Goal: Task Accomplishment & Management: Use online tool/utility

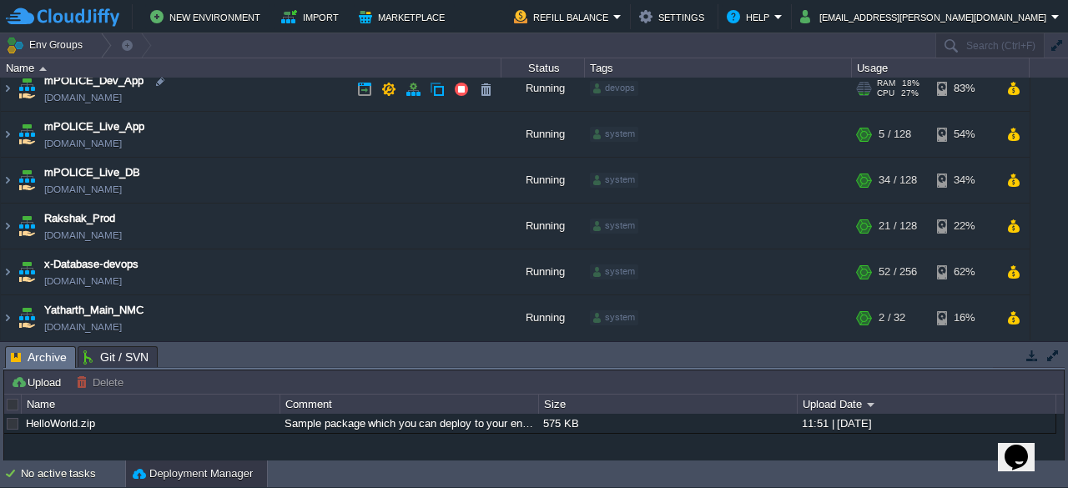
scroll to position [55, 0]
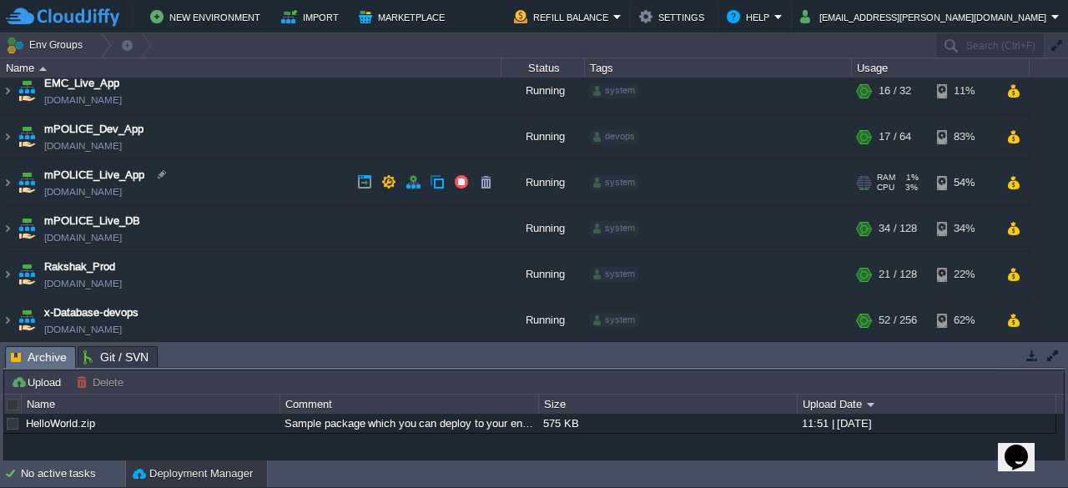
click at [248, 188] on td "mPOLICE_Live_App [DOMAIN_NAME]" at bounding box center [251, 183] width 500 height 46
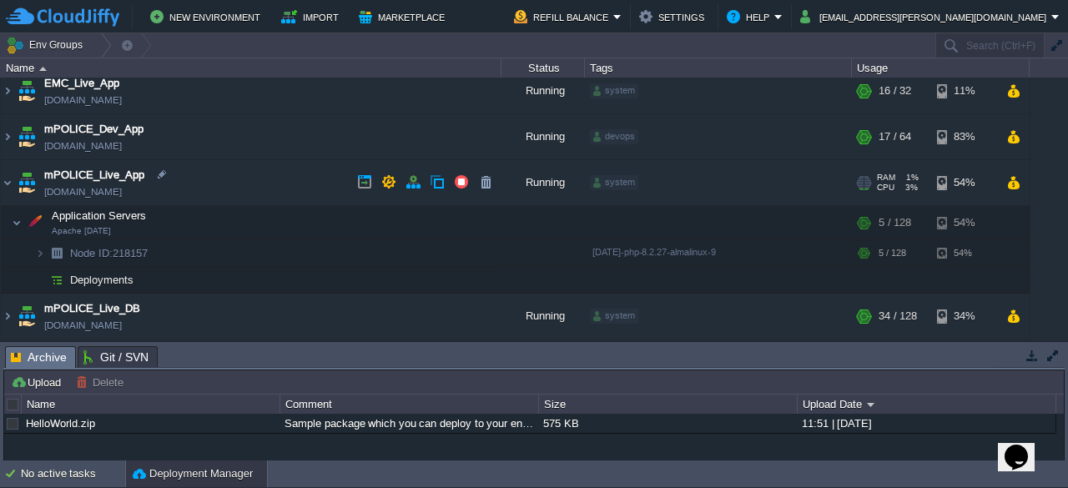
click at [242, 189] on td "mPOLICE_Live_App [DOMAIN_NAME]" at bounding box center [251, 183] width 500 height 46
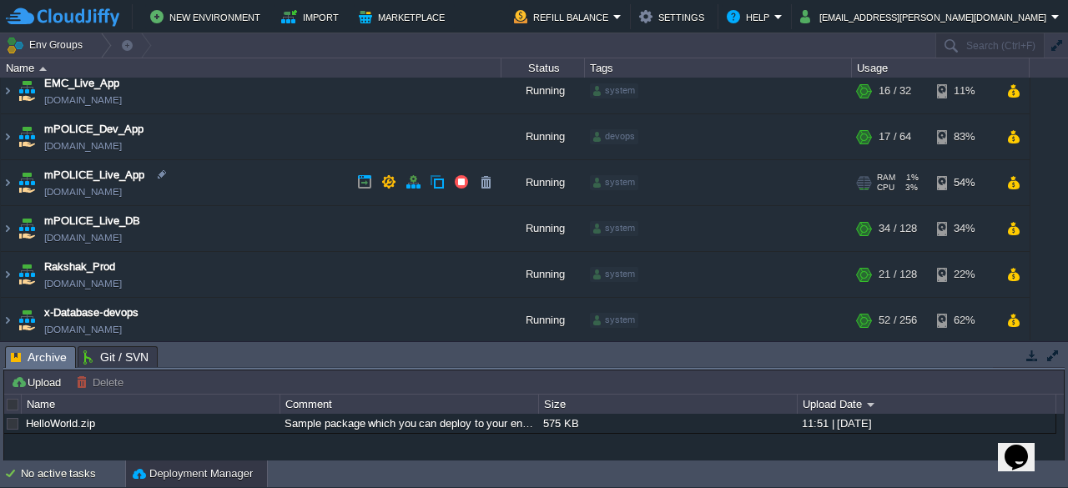
click at [219, 186] on td "mPOLICE_Live_App [DOMAIN_NAME]" at bounding box center [251, 183] width 500 height 46
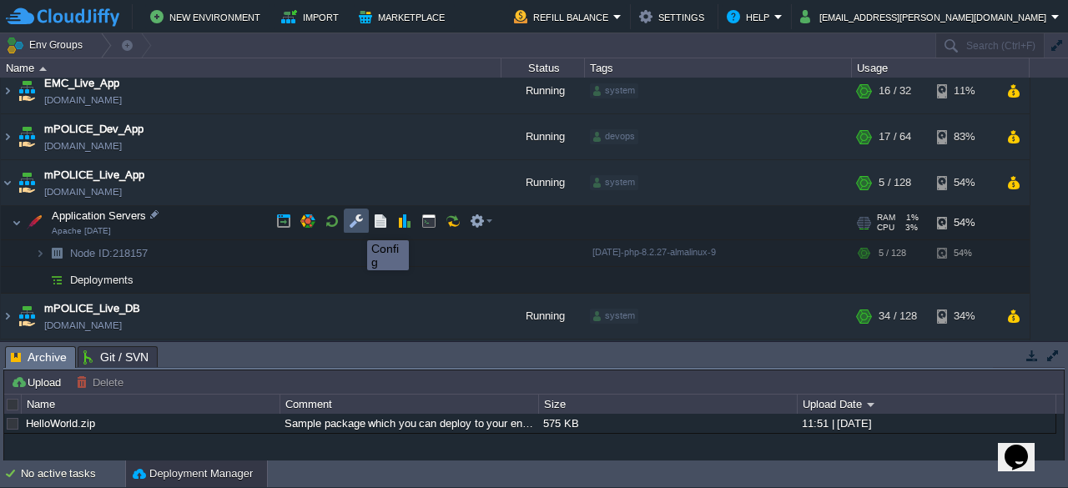
click at [354, 225] on button "button" at bounding box center [356, 221] width 15 height 15
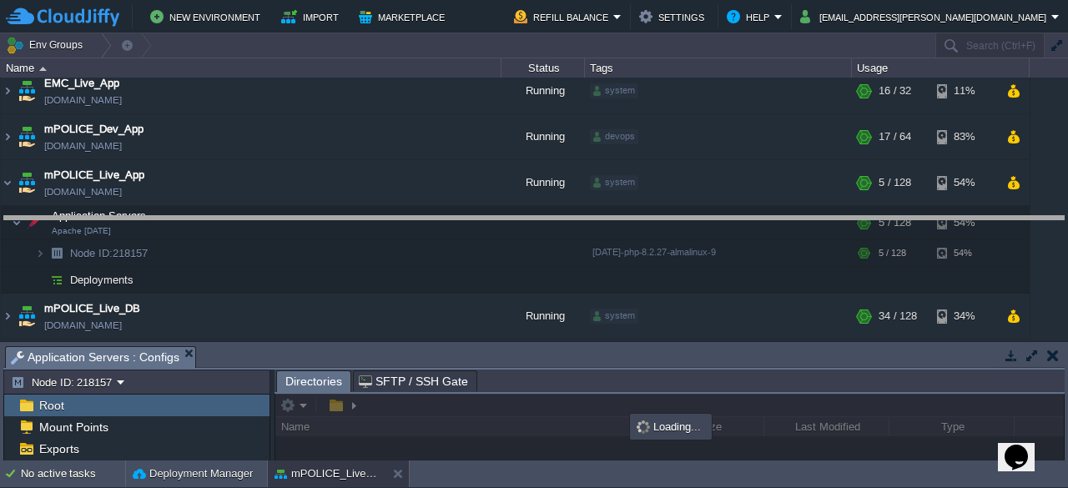
drag, startPoint x: 701, startPoint y: 356, endPoint x: 694, endPoint y: 224, distance: 132.8
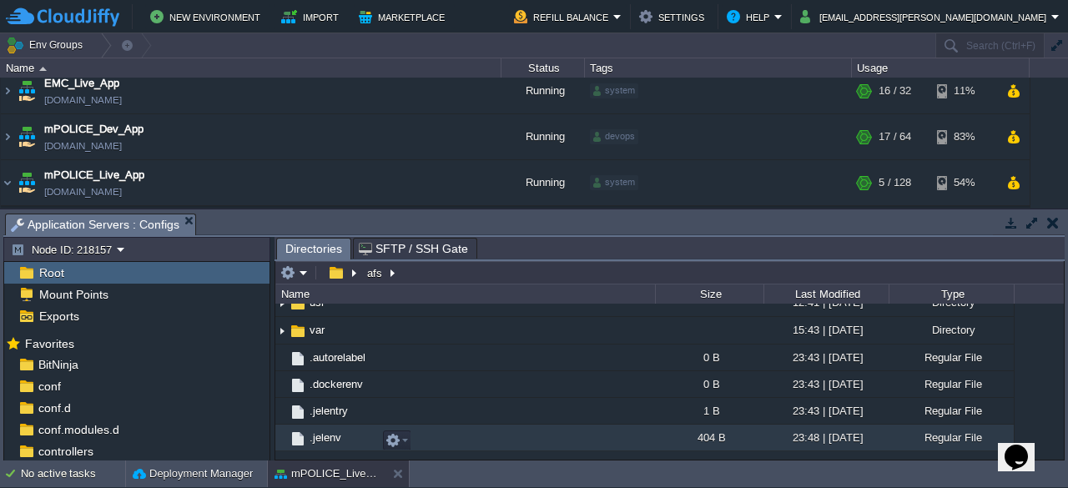
scroll to position [599, 0]
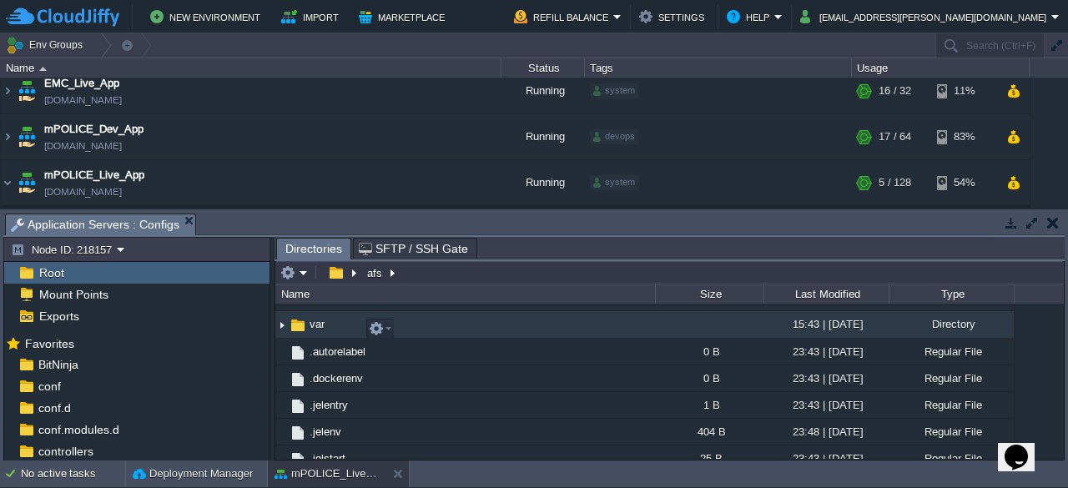
click at [301, 329] on img at bounding box center [298, 325] width 18 height 18
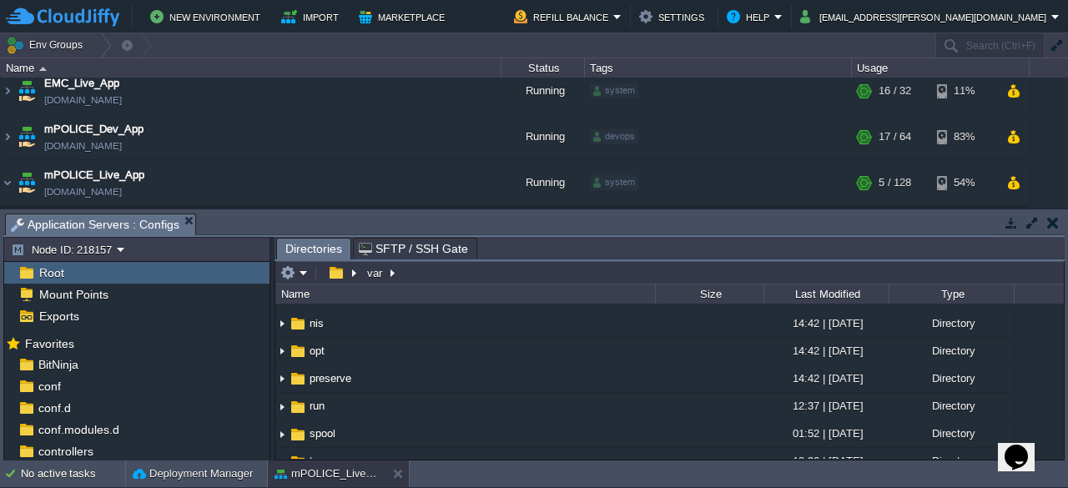
scroll to position [453, 0]
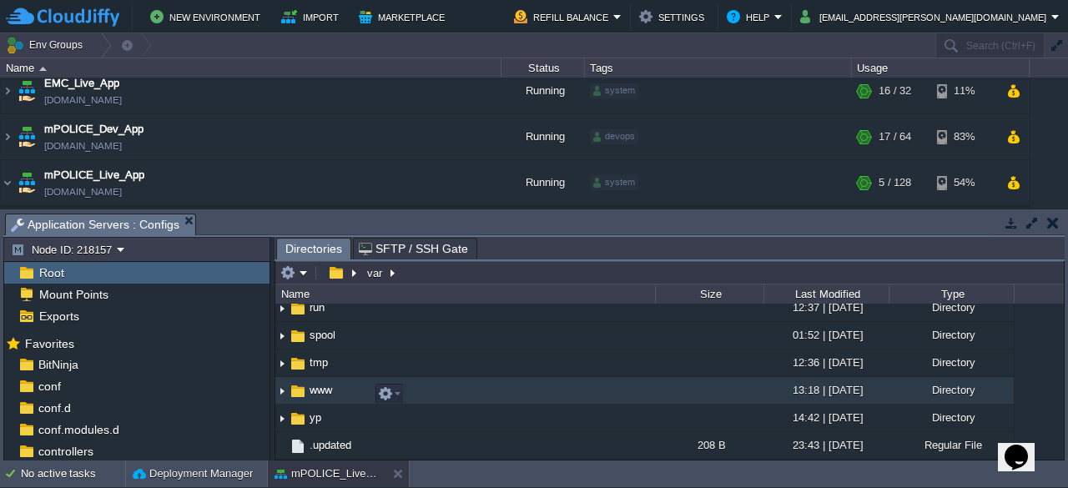
click at [300, 390] on img at bounding box center [298, 391] width 18 height 18
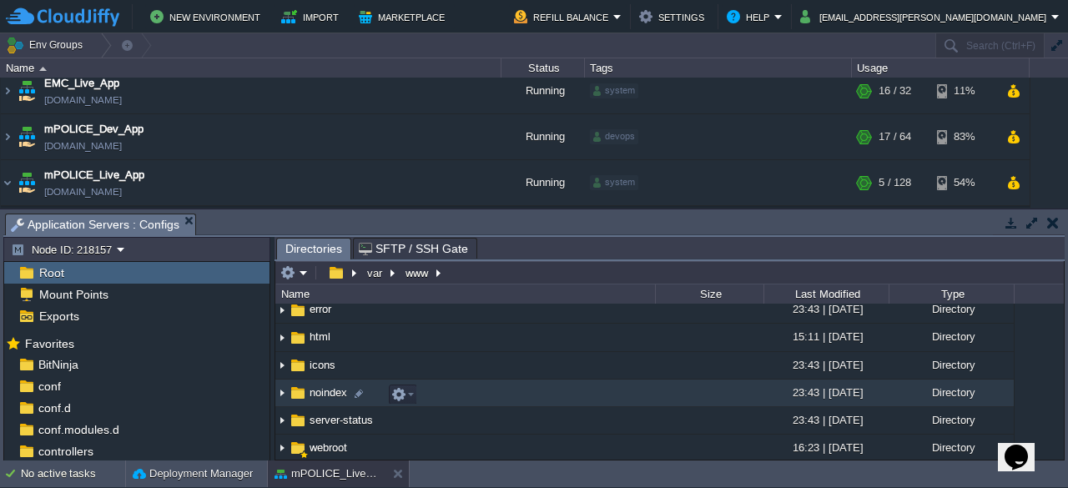
scroll to position [264, 0]
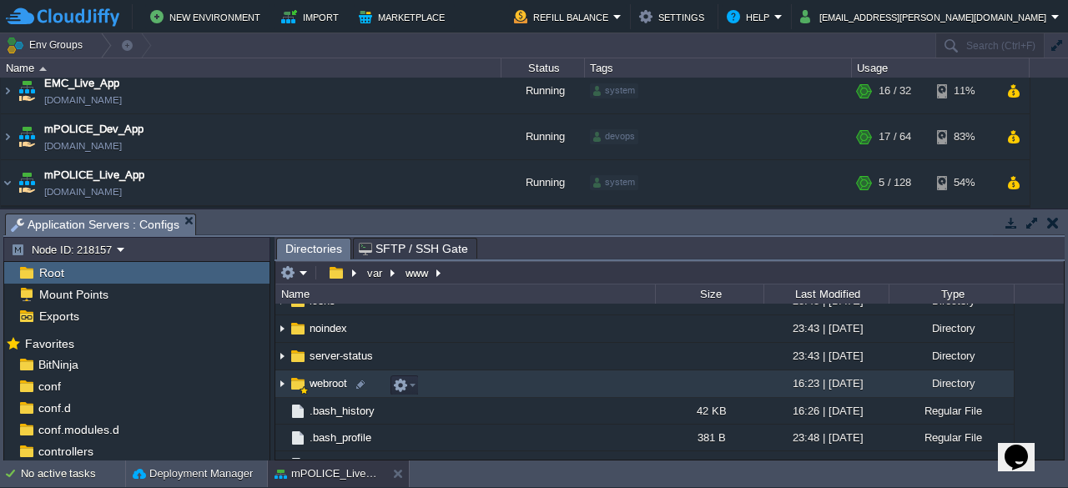
click at [299, 385] on img at bounding box center [298, 384] width 18 height 18
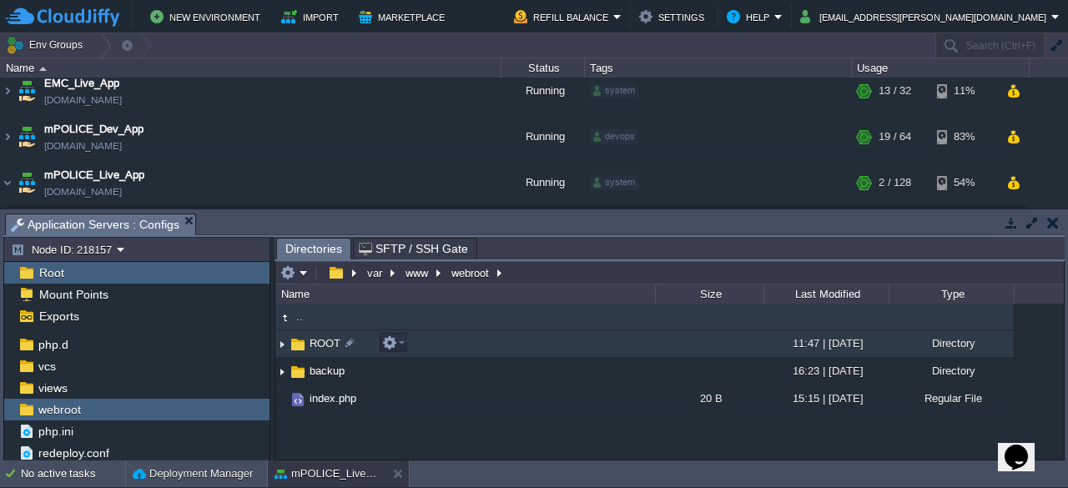
click at [315, 338] on span "ROOT" at bounding box center [325, 343] width 36 height 14
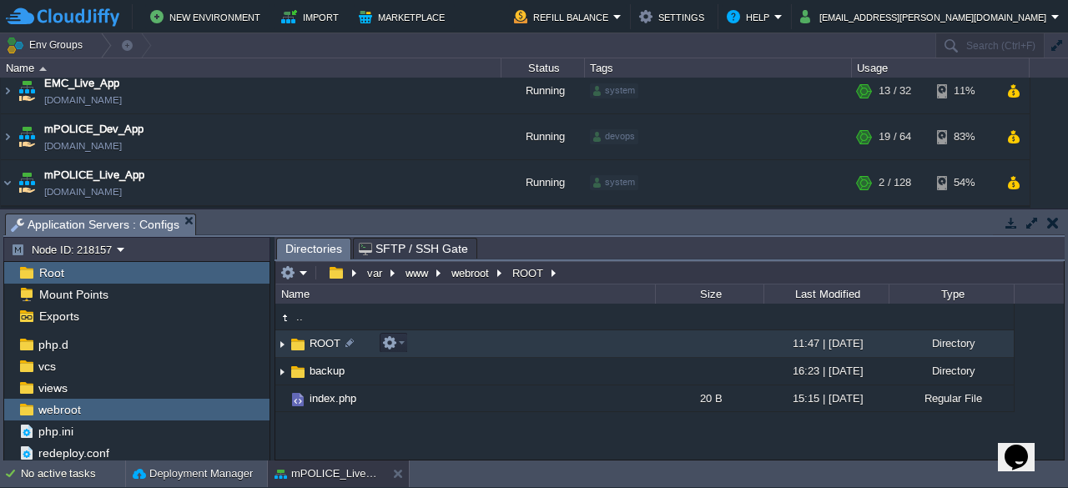
click at [315, 338] on span "ROOT" at bounding box center [325, 343] width 36 height 14
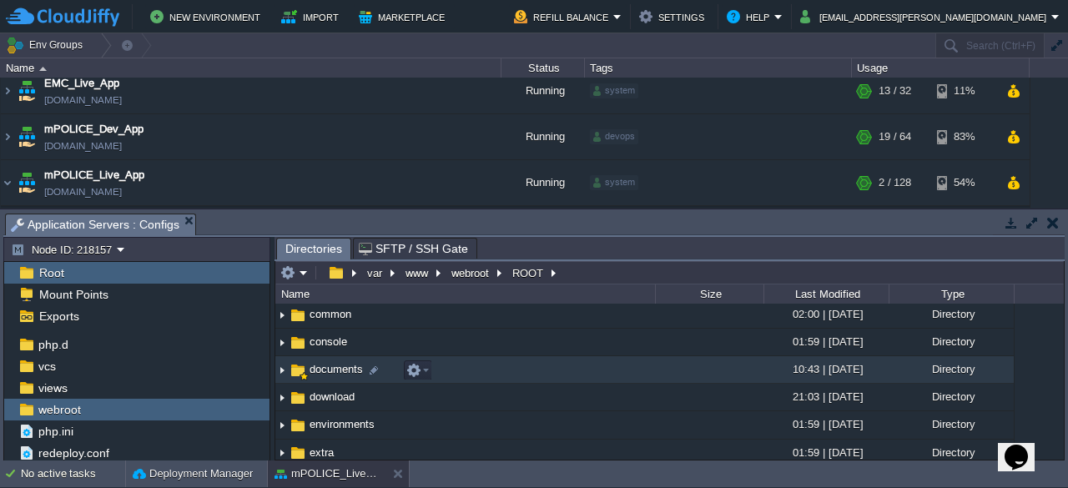
scroll to position [59, 0]
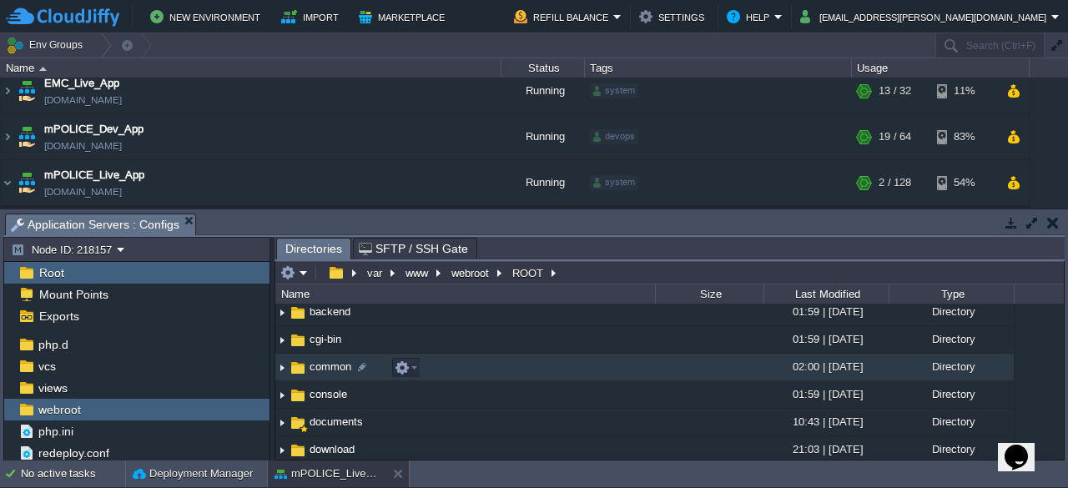
click at [317, 364] on span "common" at bounding box center [330, 366] width 47 height 14
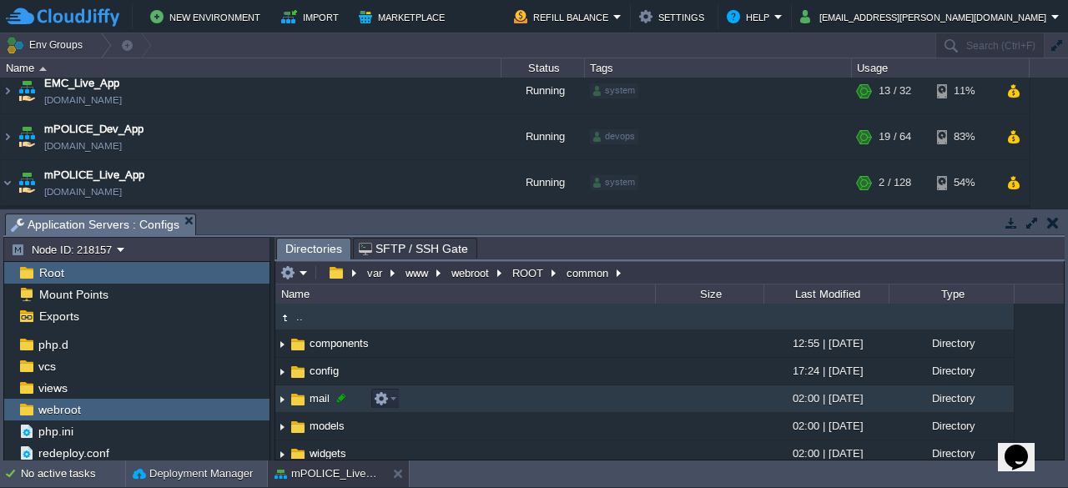
scroll to position [10, 0]
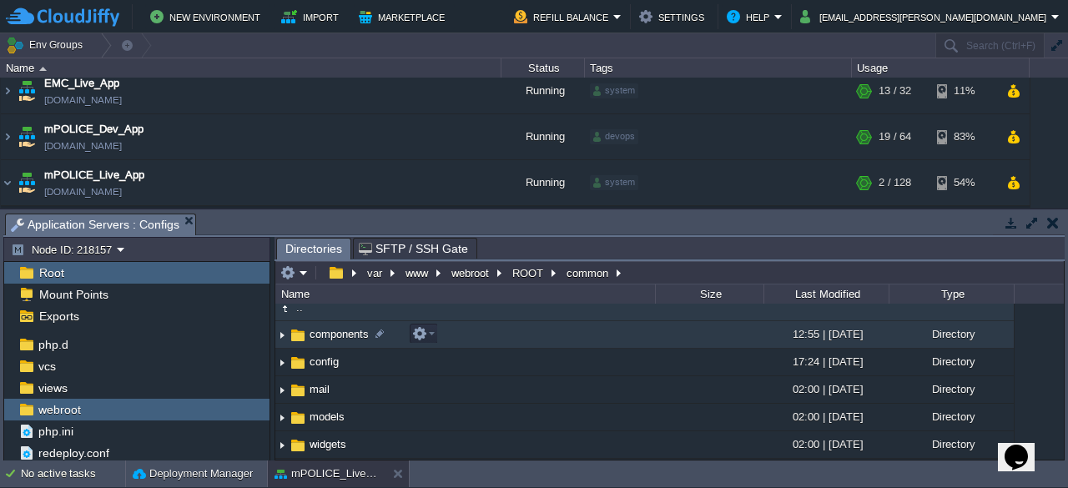
click at [315, 333] on span "components" at bounding box center [339, 334] width 64 height 14
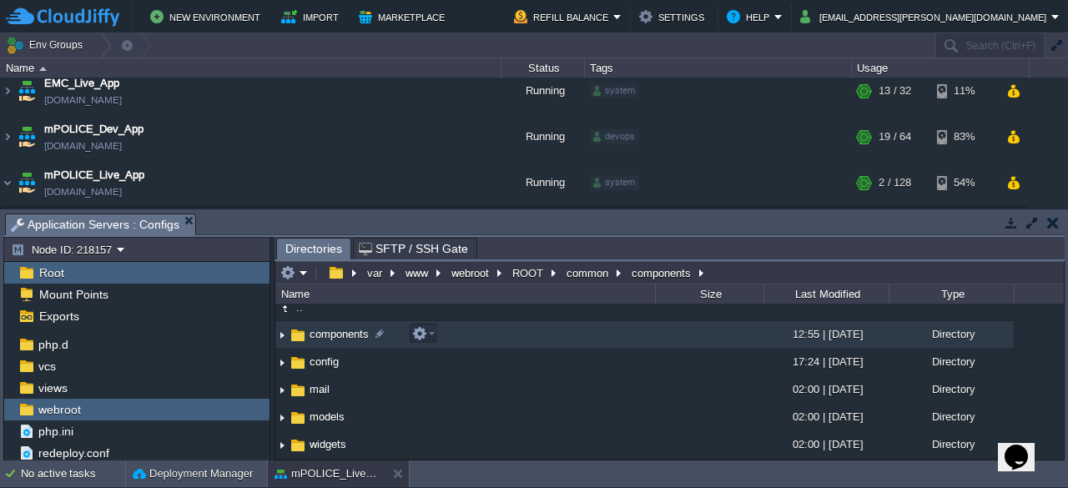
click at [315, 333] on span "components" at bounding box center [339, 334] width 64 height 14
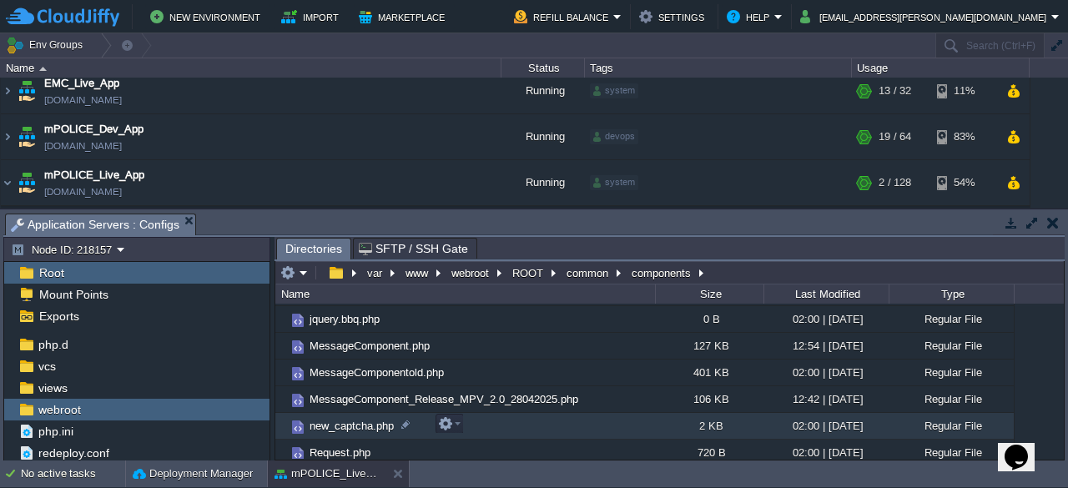
scroll to position [56, 0]
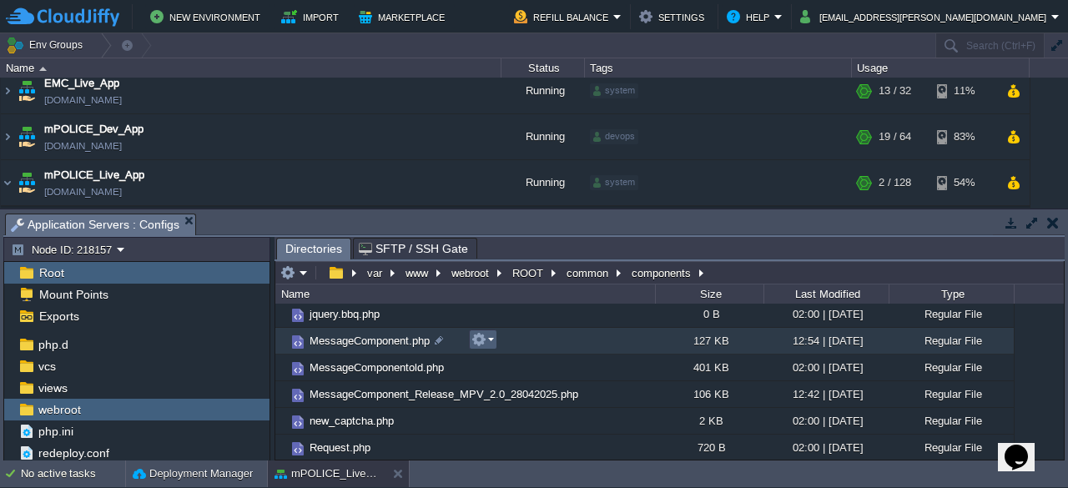
click at [490, 345] on em at bounding box center [482, 339] width 23 height 15
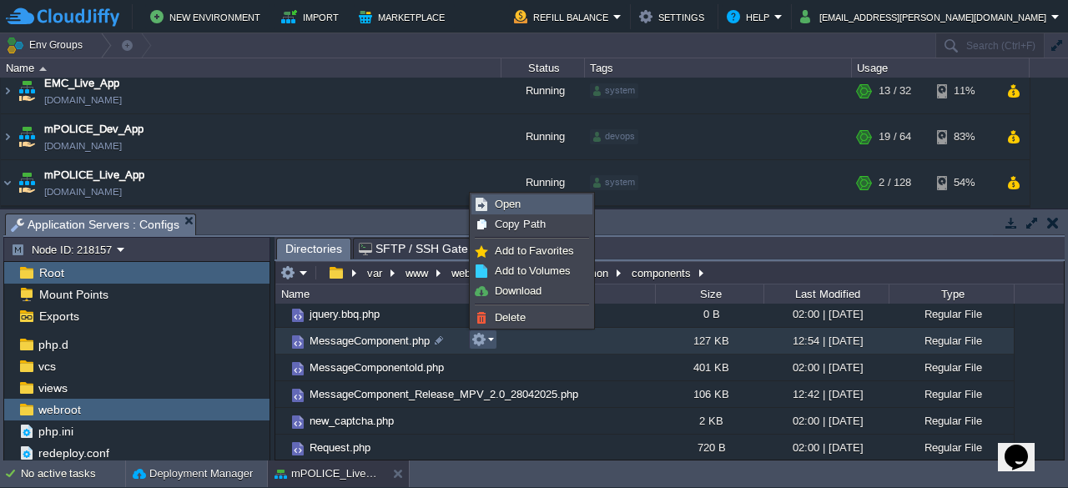
click at [507, 204] on span "Open" at bounding box center [508, 204] width 26 height 13
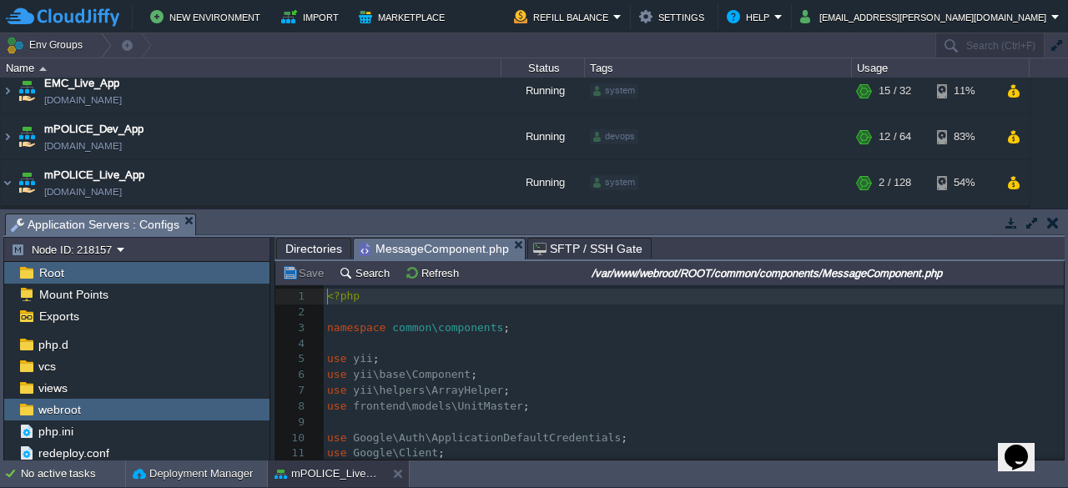
scroll to position [5, 0]
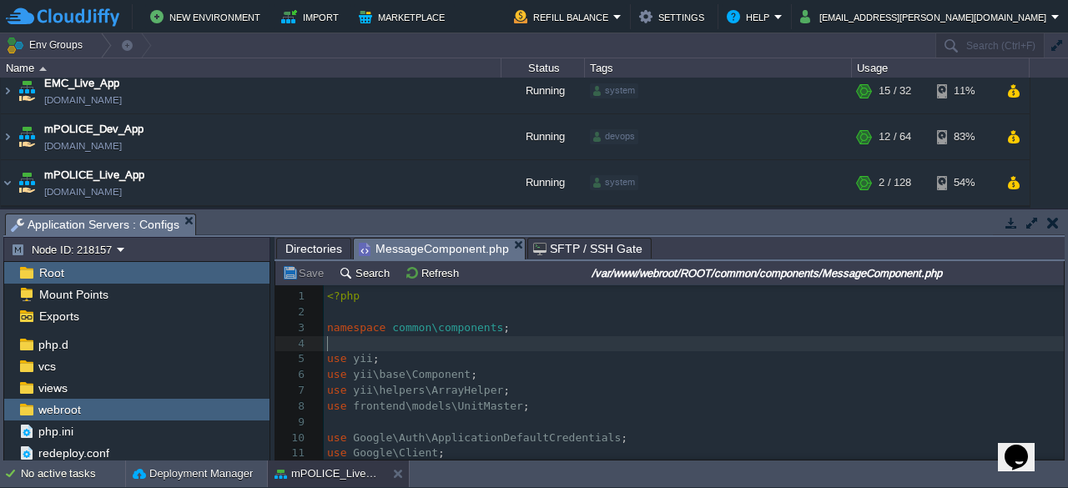
click at [731, 341] on pre "​" at bounding box center [694, 344] width 740 height 16
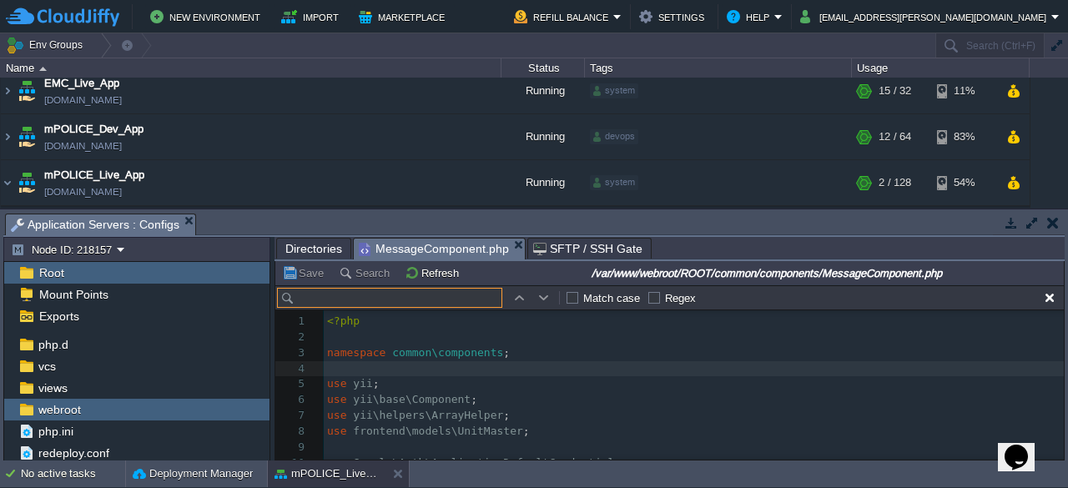
scroll to position [24, 0]
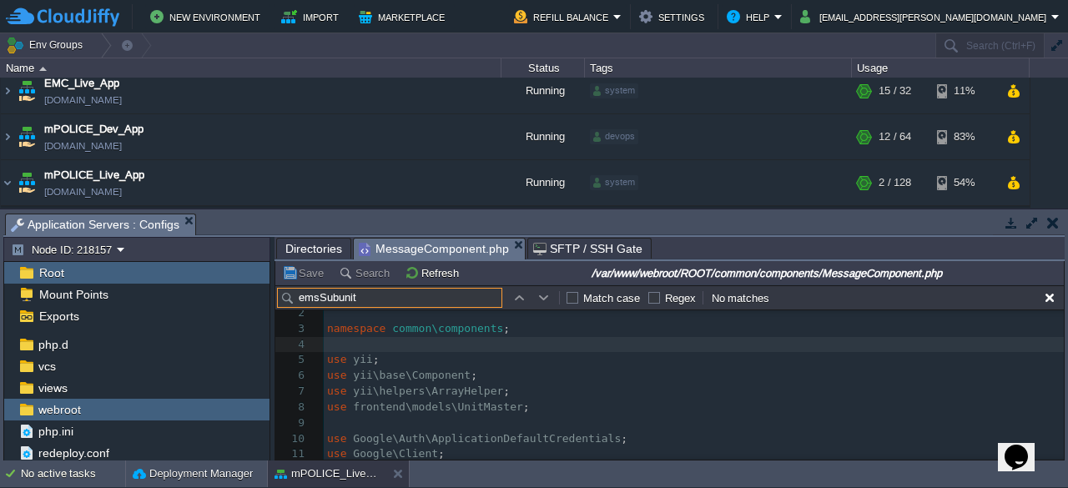
type input "emsSubunit"
click at [536, 291] on button "button" at bounding box center [543, 297] width 15 height 15
click at [541, 300] on button "button" at bounding box center [543, 297] width 15 height 15
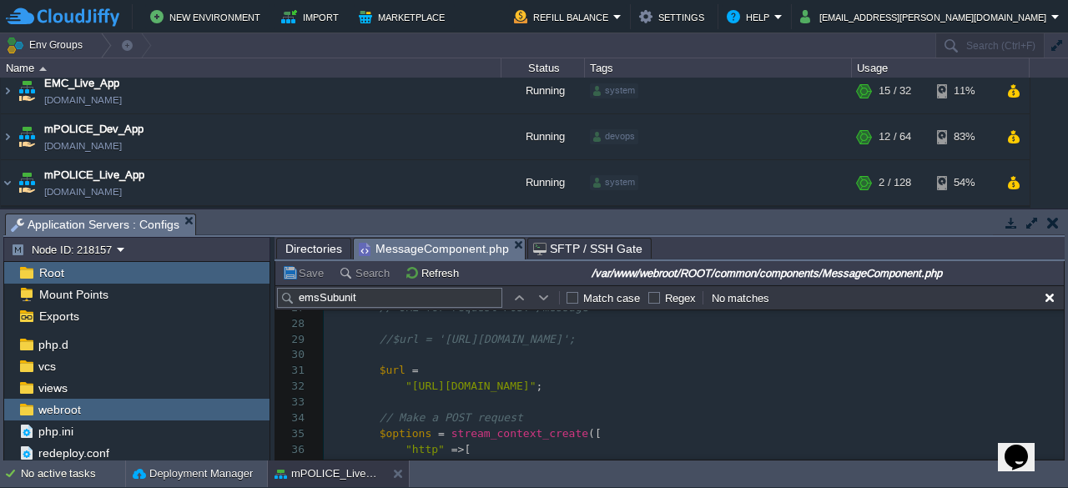
scroll to position [0, 0]
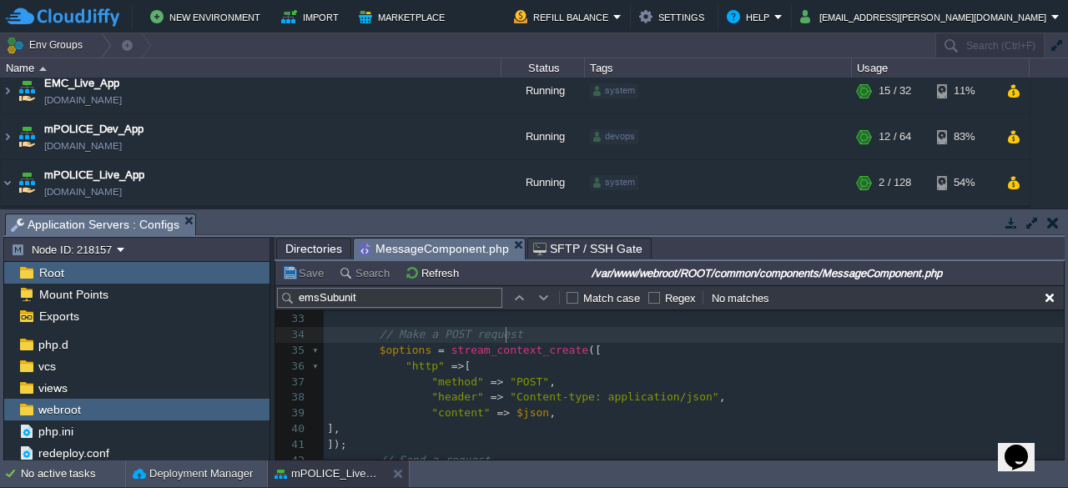
click at [515, 334] on pre "// Make a POST request" at bounding box center [694, 335] width 740 height 16
click at [545, 297] on button "button" at bounding box center [543, 297] width 15 height 15
click at [524, 298] on button "button" at bounding box center [518, 297] width 15 height 15
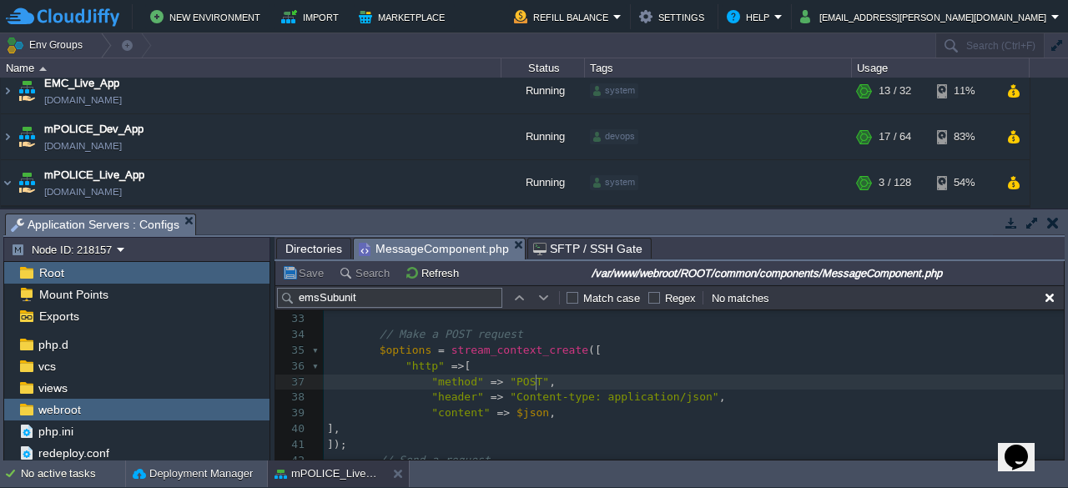
click at [729, 386] on pre ""method" => "POST" ," at bounding box center [694, 383] width 740 height 16
paste input "emsSubunit"
type input "emsSubunit"
click at [539, 299] on button "button" at bounding box center [543, 297] width 15 height 15
click at [539, 298] on button "button" at bounding box center [543, 297] width 15 height 15
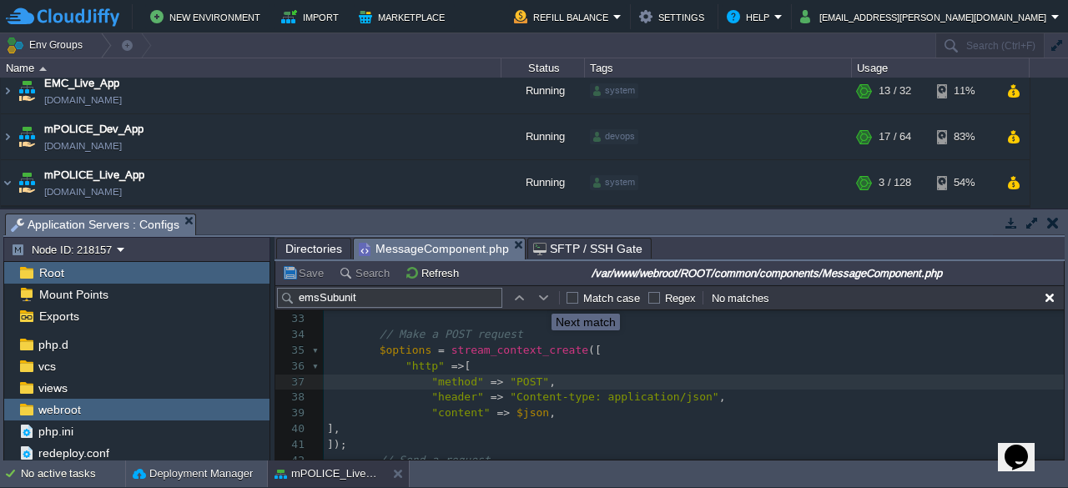
click at [539, 298] on button "button" at bounding box center [543, 297] width 15 height 15
click at [517, 299] on button "button" at bounding box center [518, 297] width 15 height 15
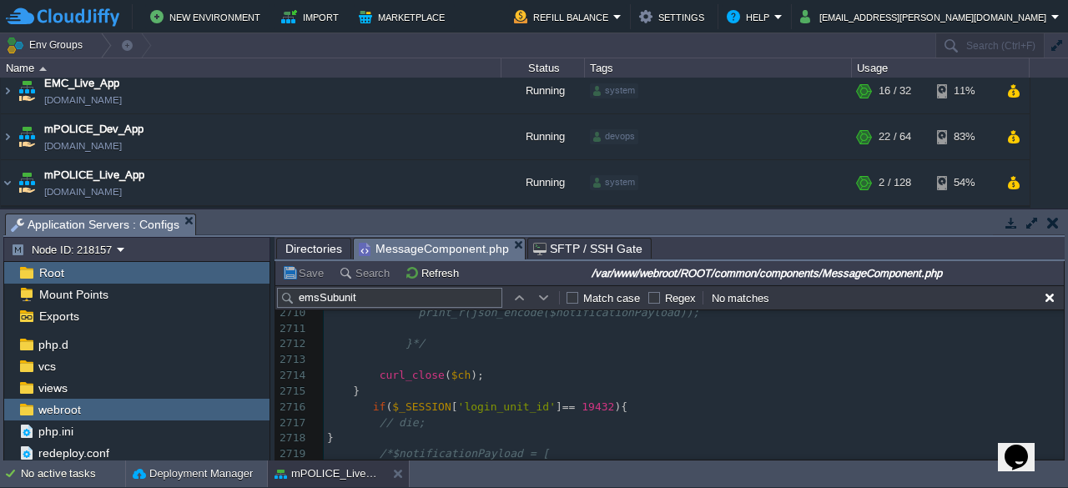
scroll to position [53071, 0]
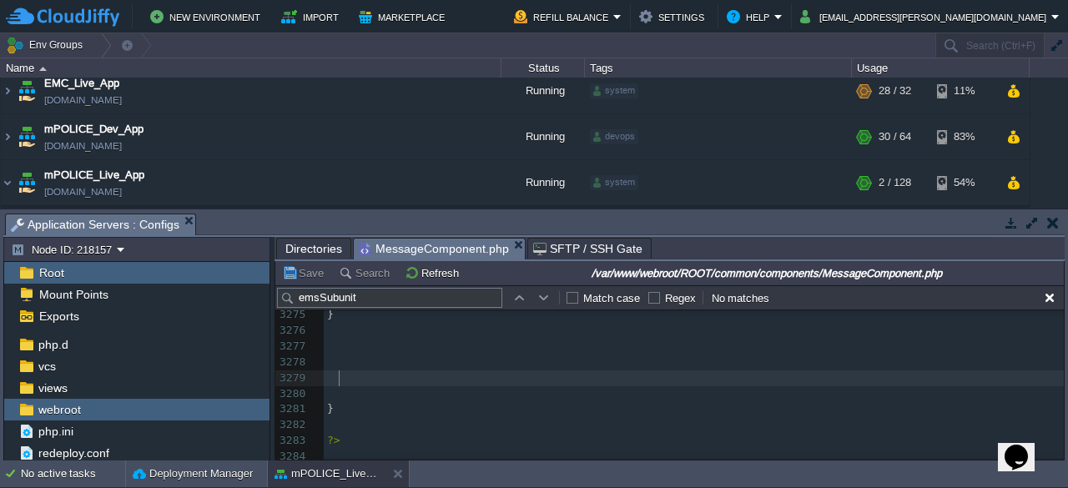
click at [350, 377] on pre at bounding box center [694, 378] width 740 height 16
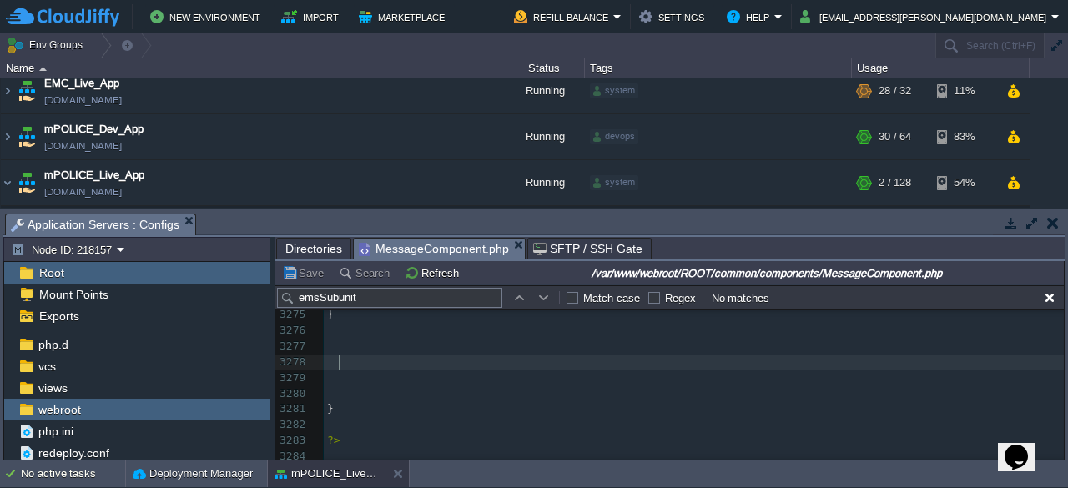
click at [364, 357] on pre at bounding box center [694, 362] width 740 height 16
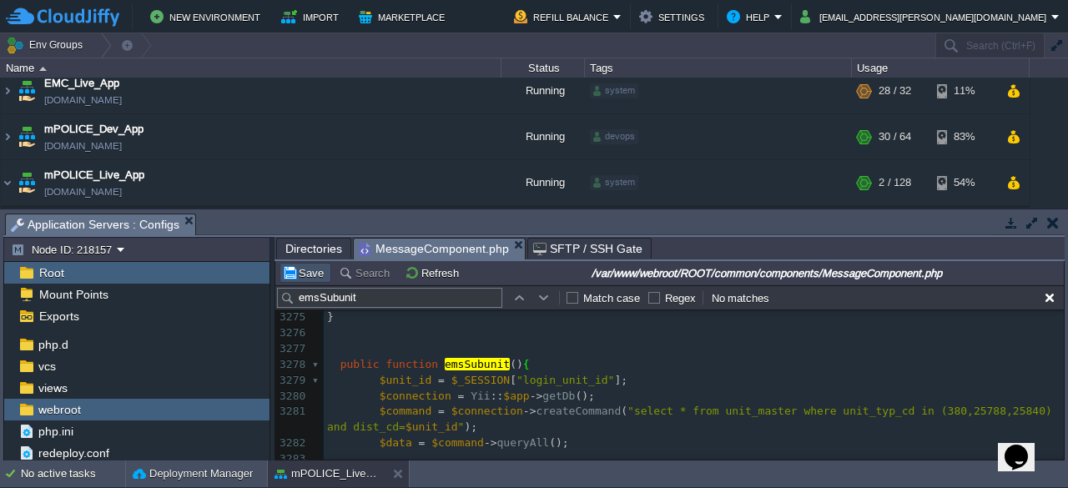
click at [308, 271] on button "Save" at bounding box center [305, 272] width 47 height 15
